Goal: Transaction & Acquisition: Obtain resource

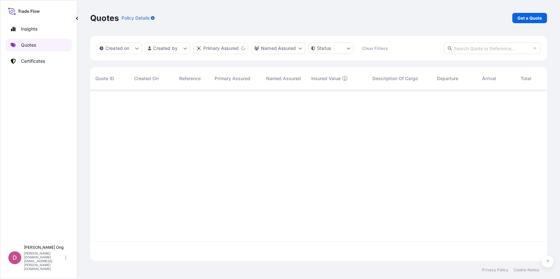
scroll to position [170, 452]
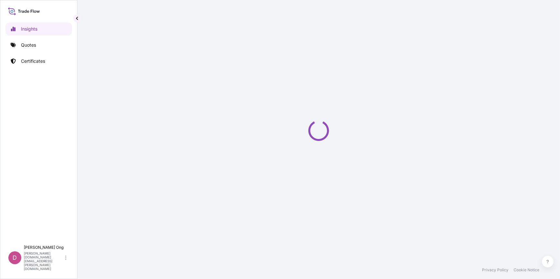
select select "2025"
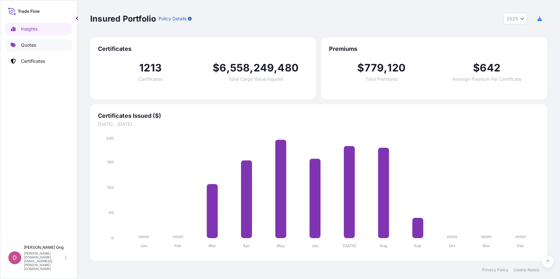
click at [33, 40] on link "Quotes" at bounding box center [38, 45] width 66 height 13
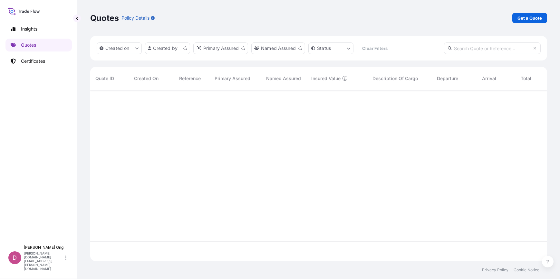
scroll to position [170, 452]
click at [528, 22] on link "Get a Quote" at bounding box center [529, 18] width 35 height 10
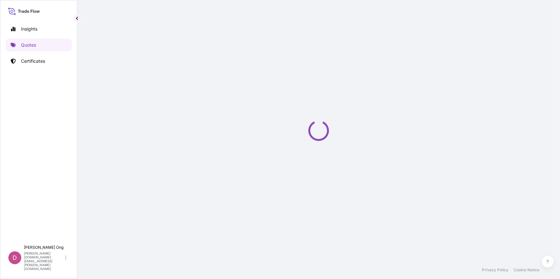
select select "Sea"
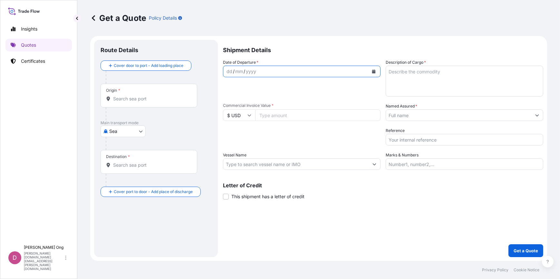
click at [375, 69] on button "Calendar" at bounding box center [374, 71] width 10 height 10
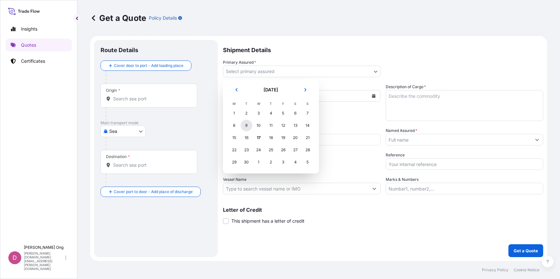
click at [244, 125] on div "9" at bounding box center [247, 126] width 12 height 12
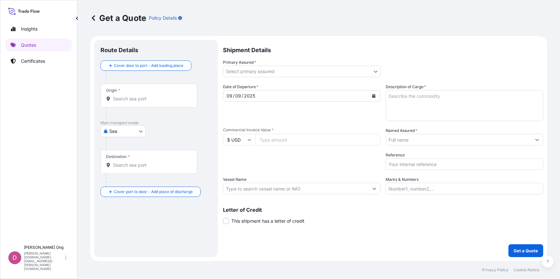
click at [229, 221] on label "This shipment has a letter of credit" at bounding box center [264, 221] width 82 height 7
click at [223, 218] on input "This shipment has a letter of credit" at bounding box center [223, 218] width 0 height 0
click at [360, 68] on body "Insights Quotes Certificates D Darren Ong darren.ong@ixmetals.com Get a Quote P…" at bounding box center [280, 139] width 560 height 279
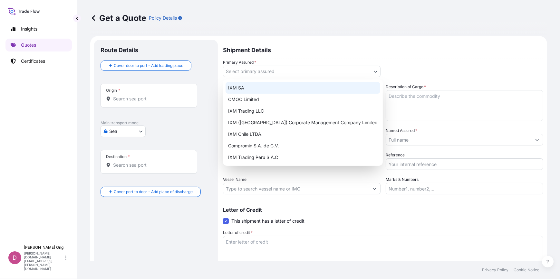
click at [320, 87] on div "IXM SA" at bounding box center [303, 88] width 155 height 12
select select "31846"
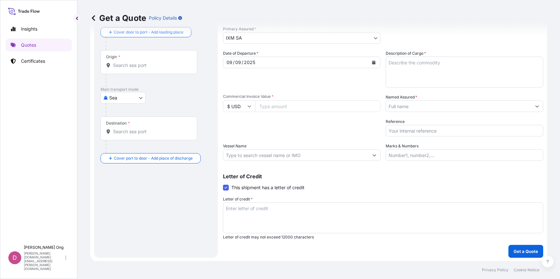
scroll to position [34, 0]
click at [515, 248] on p "Get a Quote" at bounding box center [526, 251] width 24 height 6
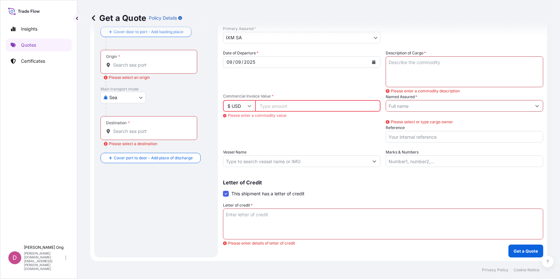
click at [301, 105] on input "Commercial Invoice Value *" at bounding box center [317, 106] width 125 height 12
paste input "27152961.91"
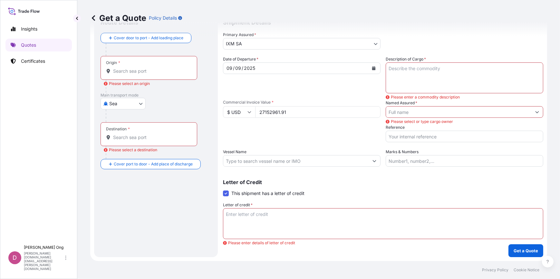
type input "27152961.91"
click at [291, 145] on div "Date of Departure * 09 / 09 / 2025 Cargo Category * Metals of every type and de…" at bounding box center [383, 111] width 320 height 111
click at [121, 71] on input "Origin * Please select an origin" at bounding box center [151, 71] width 76 height 6
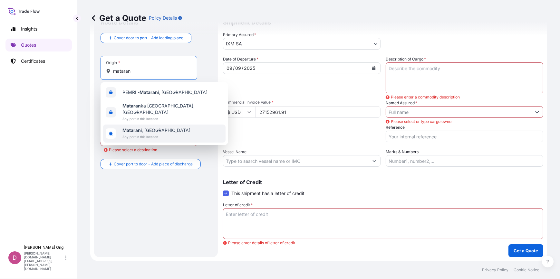
click at [134, 128] on b "Mataran" at bounding box center [131, 130] width 18 height 5
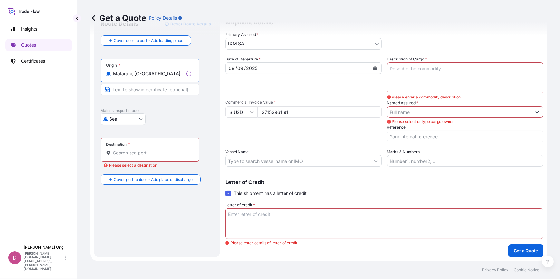
type input "Matarani, Peru"
click at [153, 91] on input "Text to appear on certificate" at bounding box center [150, 90] width 99 height 12
type input "MATARANI, PERU"
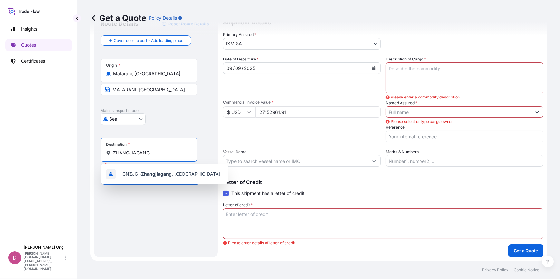
type input "ZHANGJIAGANG"
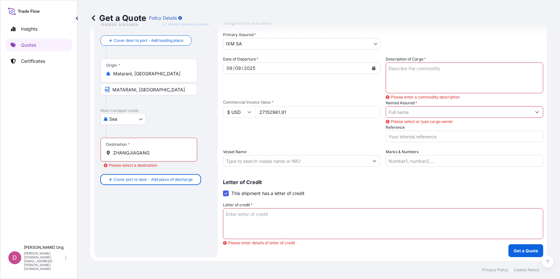
click at [164, 150] on input "ZHANGJIAGANG" at bounding box center [151, 153] width 76 height 6
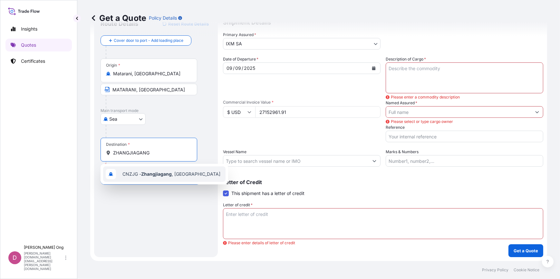
type input "CNZJG - Zhangjiagang, China"
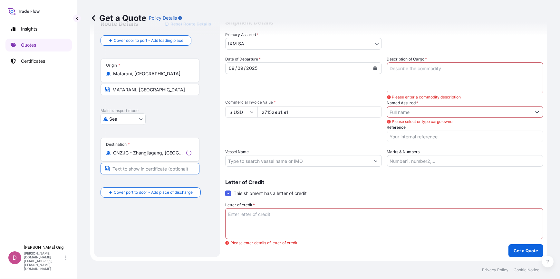
click at [150, 171] on input "Text to appear on certificate" at bounding box center [150, 169] width 99 height 12
type input "ZHANGJIAGANG, CHINA"
click at [422, 77] on textarea "Description of Cargo *" at bounding box center [465, 78] width 158 height 31
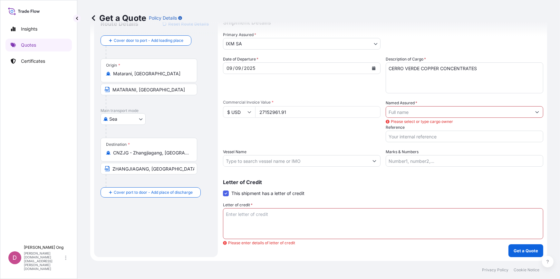
click at [439, 86] on textarea "CERRO VERDE COPPER CONCENTRATES" at bounding box center [465, 78] width 158 height 31
paste textarea "10966.376"
click at [465, 77] on textarea "CERRO VERDE COPPER CONCENTRATES QUANTITY: 10966.376 DMT" at bounding box center [465, 78] width 158 height 31
click at [489, 79] on textarea "CERRO VERDE COPPER CONCENTRATES QUANTITY: 10966.376 DMT, 11900.580 WMT" at bounding box center [465, 78] width 158 height 31
paste textarea "11900.580 WMT"
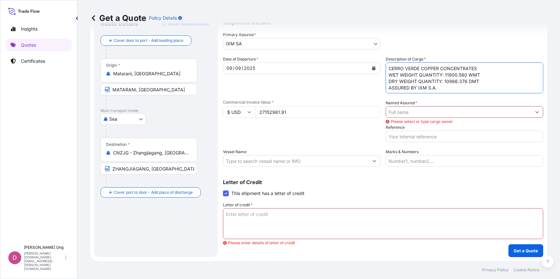
click at [489, 77] on textarea "CERRO VERDE COPPER CONCENTRATES WET WEIGHT QUANTITY: 11900.580 WMT DRY WEIGHT Q…" at bounding box center [465, 78] width 158 height 31
type textarea "CERRO VERDE COPPER CONCENTRATES WET WEIGHT QUANTITY: 11900.580 WMT DRY WEIGHT Q…"
click at [462, 115] on input "Named Assured *" at bounding box center [458, 112] width 145 height 12
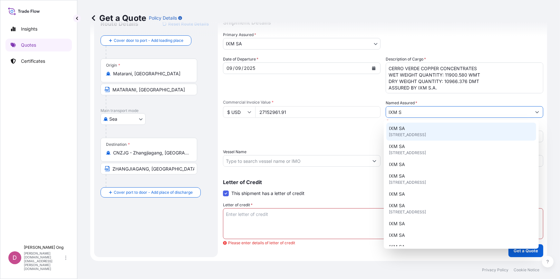
click at [413, 136] on span "Rue de Lausanne 15, 1201, Genève, Switzerland" at bounding box center [407, 135] width 37 height 6
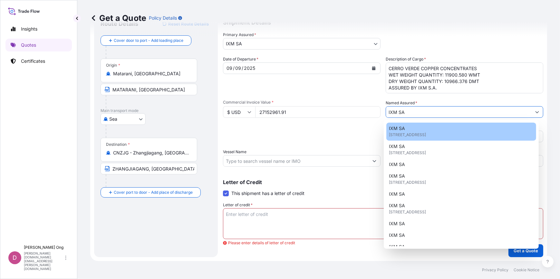
paste input "CC15547S"
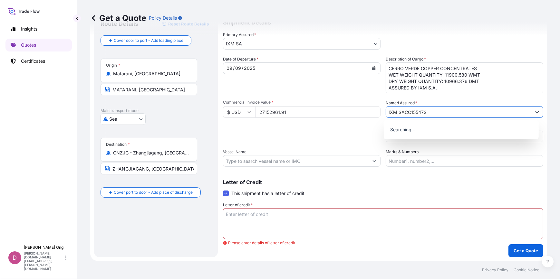
type input "IXM SA"
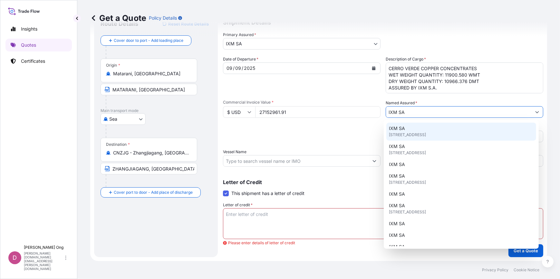
click at [392, 130] on span "IXM SA" at bounding box center [397, 128] width 16 height 6
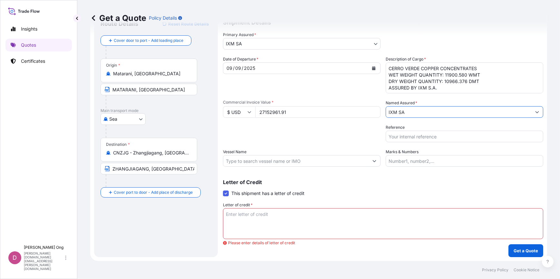
click at [447, 138] on input "Reference" at bounding box center [465, 137] width 158 height 12
paste input "CC15547S"
type input "CC15547S-P / BL NO.: 01"
click at [352, 161] on input "Vessel Name" at bounding box center [295, 161] width 145 height 12
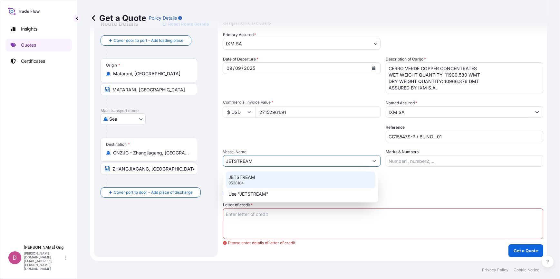
click at [288, 179] on div "JETSTREAM 9528184" at bounding box center [300, 180] width 149 height 17
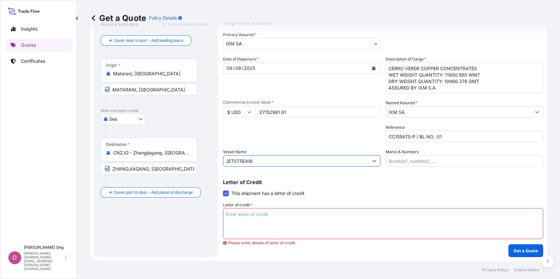
type input "JETSTREAM"
click at [247, 216] on textarea "Letter of credit *" at bounding box center [383, 223] width 320 height 31
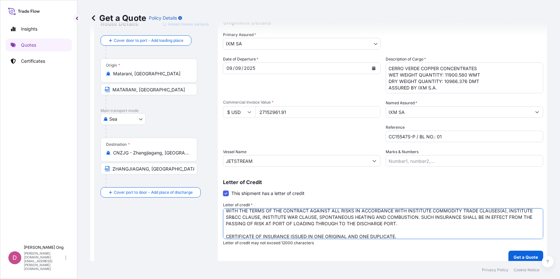
scroll to position [3, 0]
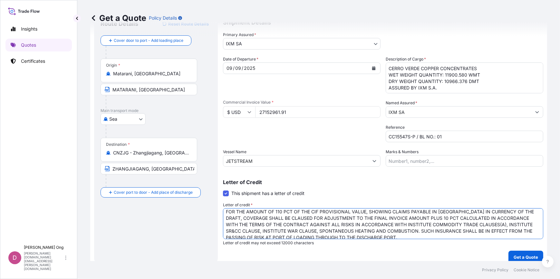
type textarea "FOR THE AMOUNT OF 110 PCT OF THE CIF PROVISIONAL VALUE, SHOWING CLAIMS PAYABLE …"
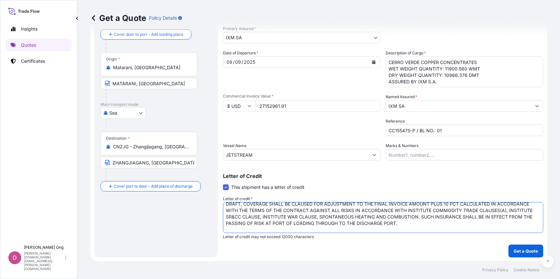
scroll to position [20, 0]
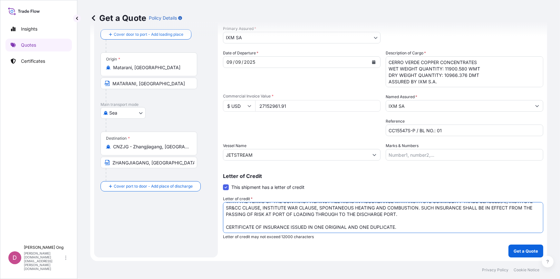
drag, startPoint x: 370, startPoint y: 208, endPoint x: 515, endPoint y: 226, distance: 146.4
click at [515, 226] on textarea "FOR THE AMOUNT OF 110 PCT OF THE CIF PROVISIONAL VALUE, SHOWING CLAIMS PAYABLE …" at bounding box center [383, 217] width 320 height 31
click at [479, 221] on textarea "FOR THE AMOUNT OF 110 PCT OF THE CIF PROVISIONAL VALUE, SHOWING CLAIMS PAYABLE …" at bounding box center [383, 217] width 320 height 31
click at [393, 221] on textarea "FOR THE AMOUNT OF 110 PCT OF THE CIF PROVISIONAL VALUE, SHOWING CLAIMS PAYABLE …" at bounding box center [383, 217] width 320 height 31
click at [407, 223] on textarea "FOR THE AMOUNT OF 110 PCT OF THE CIF PROVISIONAL VALUE, SHOWING CLAIMS PAYABLE …" at bounding box center [383, 217] width 320 height 31
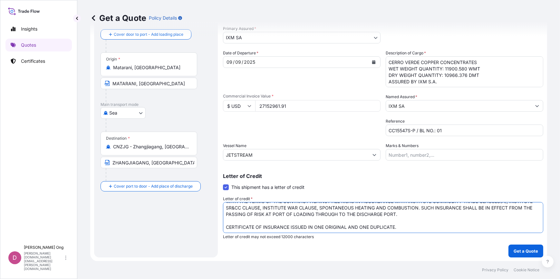
click at [466, 226] on textarea "FOR THE AMOUNT OF 110 PCT OF THE CIF PROVISIONAL VALUE, SHOWING CLAIMS PAYABLE …" at bounding box center [383, 217] width 320 height 31
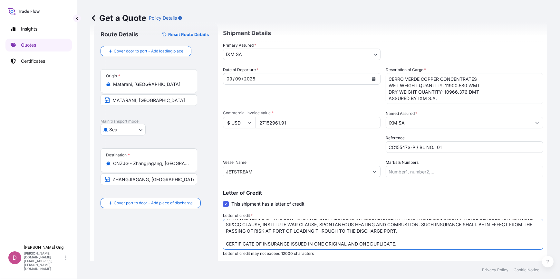
scroll to position [34, 0]
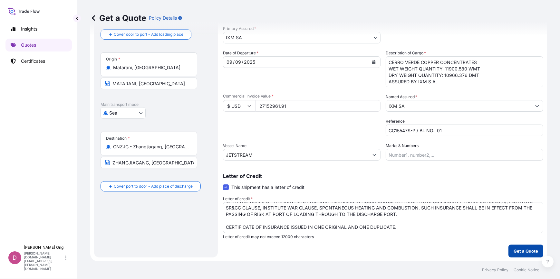
click at [525, 255] on button "Get a Quote" at bounding box center [525, 251] width 35 height 13
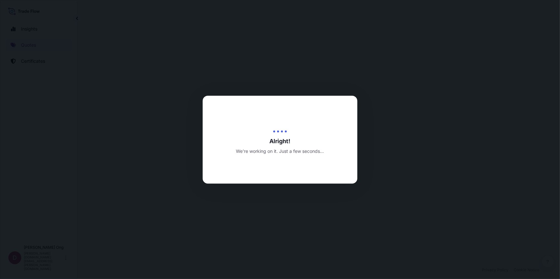
select select "Sea"
select select "31846"
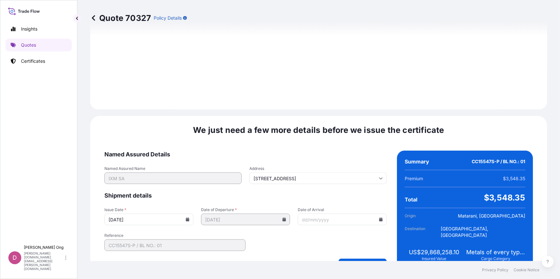
scroll to position [788, 0]
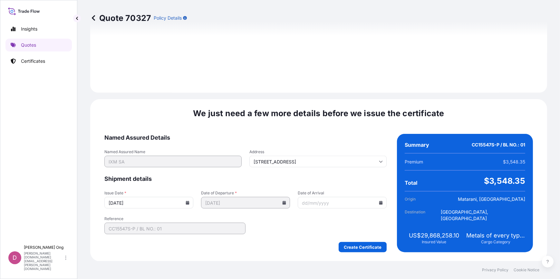
click at [188, 202] on input "17/09/2025" at bounding box center [148, 203] width 89 height 12
click at [188, 202] on icon at bounding box center [188, 203] width 4 height 4
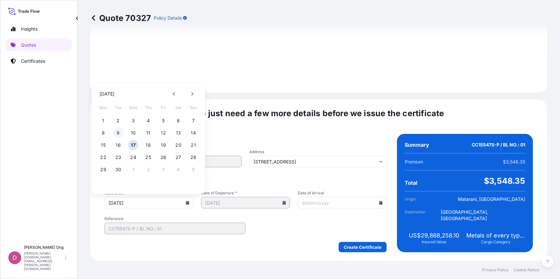
click at [119, 132] on button "9" at bounding box center [118, 133] width 10 height 10
type input "09/09/2025"
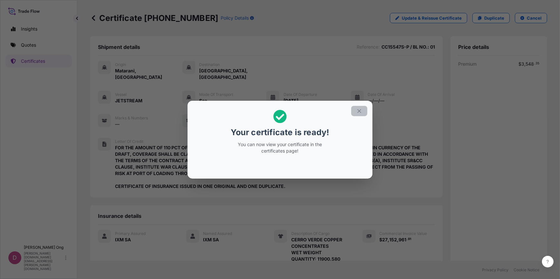
click at [358, 111] on icon "button" at bounding box center [359, 111] width 6 height 6
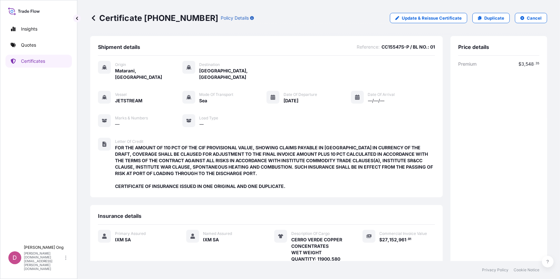
scroll to position [126, 0]
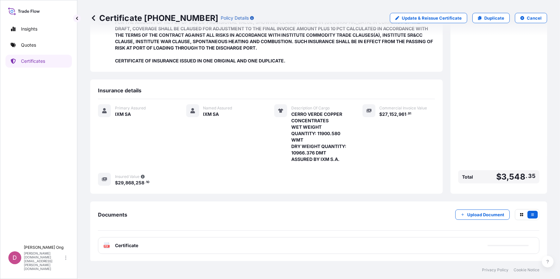
click at [245, 247] on div "PDF Certificate" at bounding box center [318, 245] width 441 height 17
click at [247, 243] on div "PDF Certificate" at bounding box center [318, 245] width 441 height 17
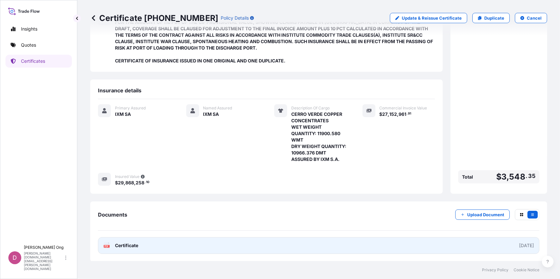
click at [248, 242] on link "PDF Certificate 2025-09-09" at bounding box center [318, 245] width 441 height 17
